Goal: Information Seeking & Learning: Learn about a topic

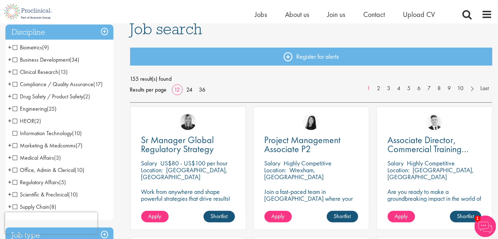
scroll to position [98, 0]
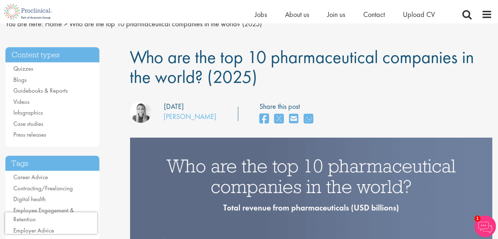
scroll to position [98, 0]
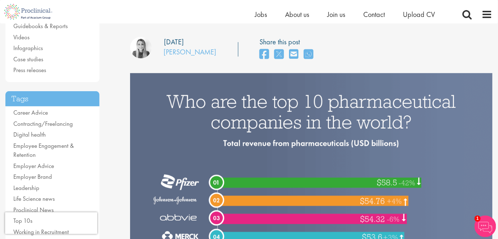
click at [335, 145] on img at bounding box center [311, 224] width 363 height 302
click at [424, 43] on div "our consultant managing the role Author: Hannah Burke Posting date: 30/07/2024 …" at bounding box center [312, 50] width 374 height 26
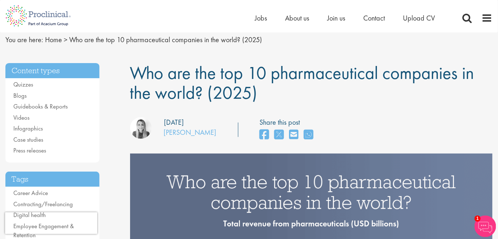
scroll to position [0, 0]
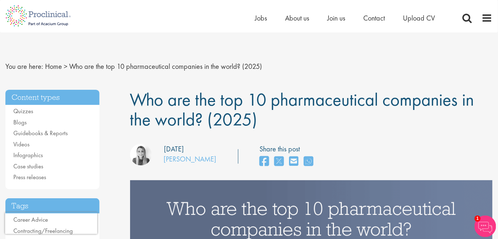
drag, startPoint x: 203, startPoint y: 147, endPoint x: 159, endPoint y: 145, distance: 44.0
click at [159, 145] on div "Posting date: 30/07/2024" at bounding box center [154, 149] width 59 height 10
copy div "[DATE]"
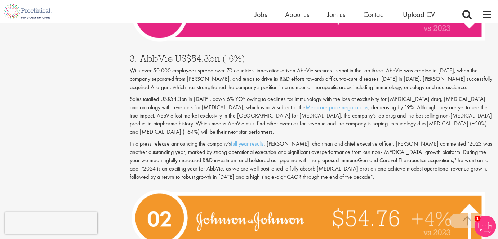
scroll to position [2261, 0]
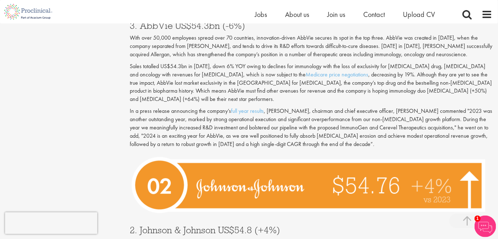
click at [304, 167] on img at bounding box center [310, 185] width 361 height 66
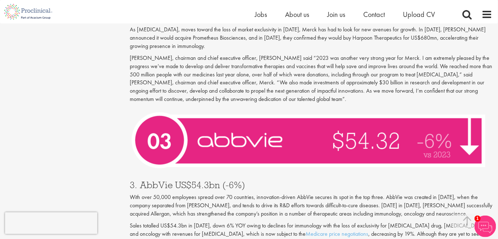
scroll to position [2065, 0]
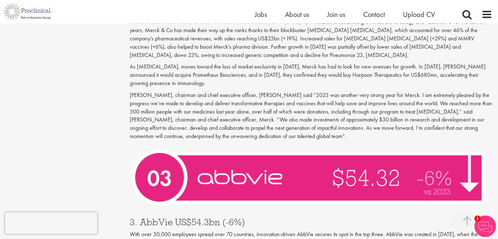
click at [337, 160] on img at bounding box center [310, 177] width 361 height 66
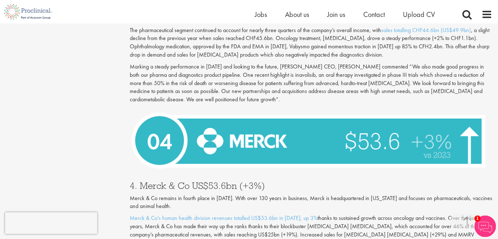
scroll to position [1835, 0]
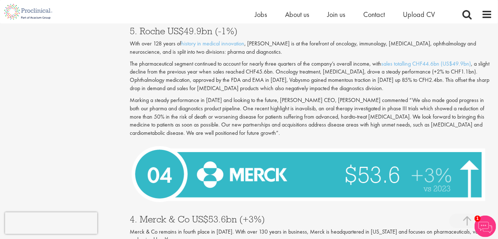
click at [274, 161] on img at bounding box center [310, 174] width 361 height 66
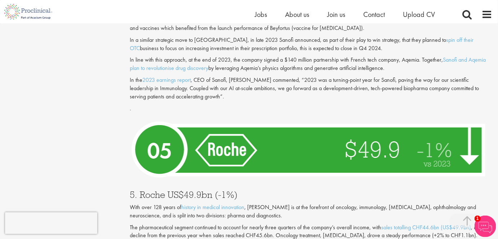
click at [274, 125] on img at bounding box center [310, 149] width 361 height 67
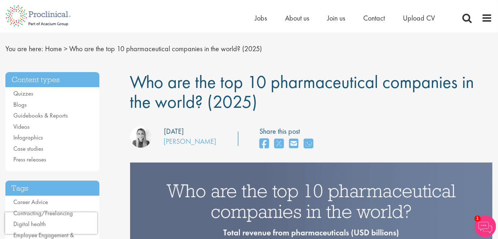
scroll to position [0, 0]
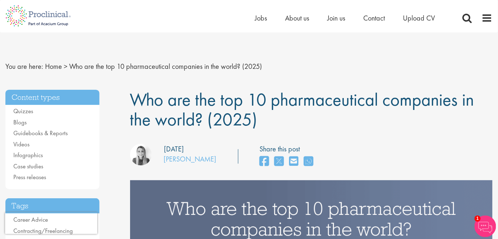
drag, startPoint x: 134, startPoint y: 97, endPoint x: 200, endPoint y: 120, distance: 70.2
click at [200, 120] on span "Who are the top 10 pharmaceutical companies in the world? (2025)" at bounding box center [302, 109] width 344 height 43
copy span "Who are the top 10 pharmaceutical companies in the world?"
